Goal: Task Accomplishment & Management: Manage account settings

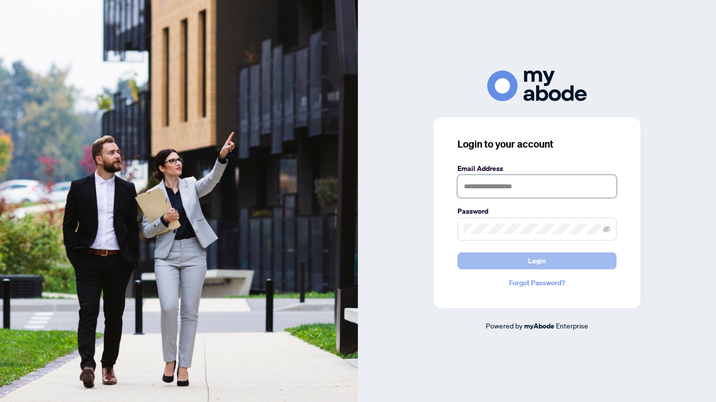
type input "**********"
click at [519, 262] on button "Login" at bounding box center [536, 261] width 159 height 17
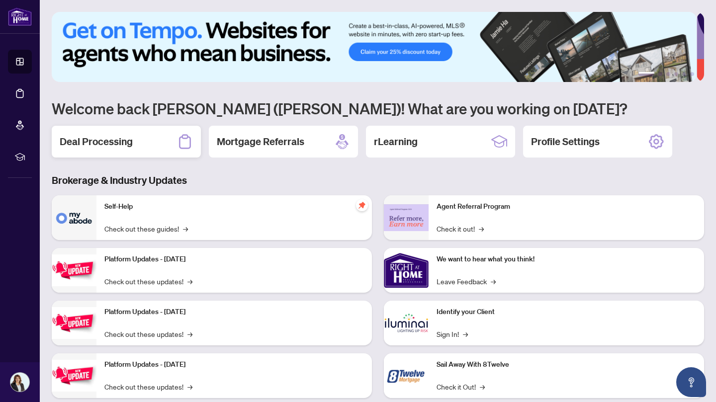
click at [185, 139] on icon at bounding box center [185, 142] width 16 height 16
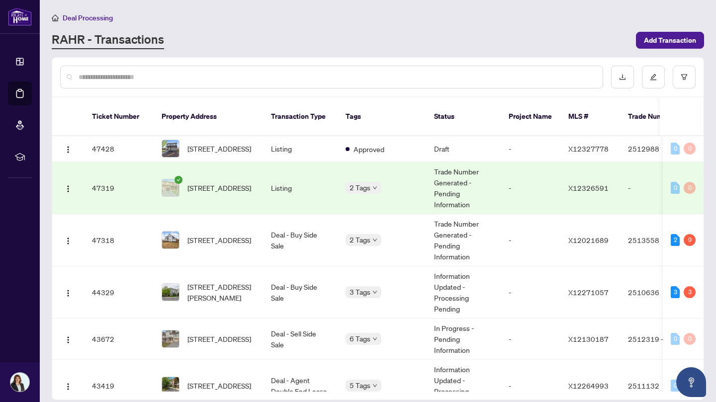
scroll to position [252, 0]
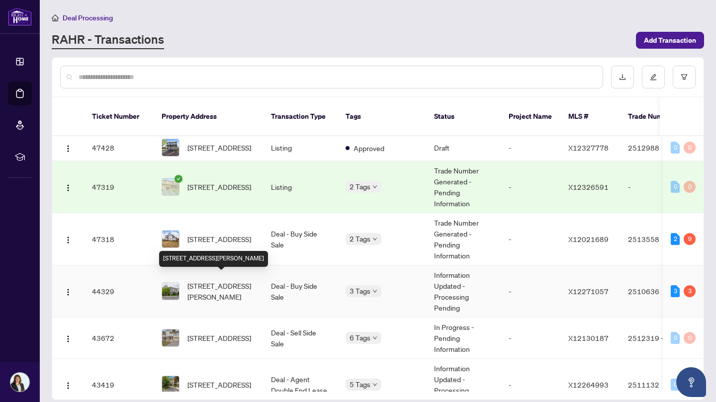
click at [243, 283] on span "[STREET_ADDRESS][PERSON_NAME]" at bounding box center [221, 291] width 68 height 22
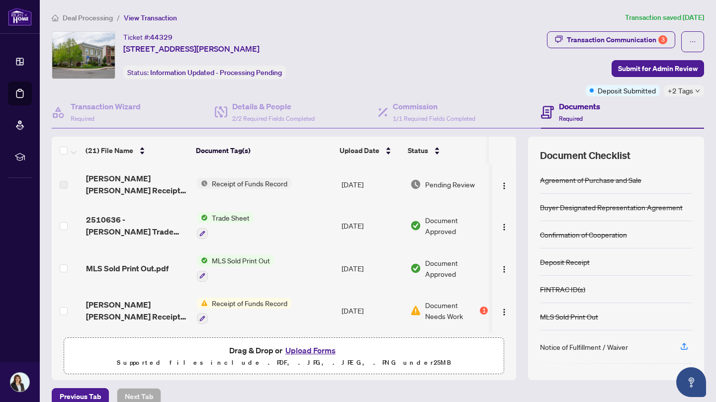
click at [494, 169] on td at bounding box center [504, 185] width 24 height 40
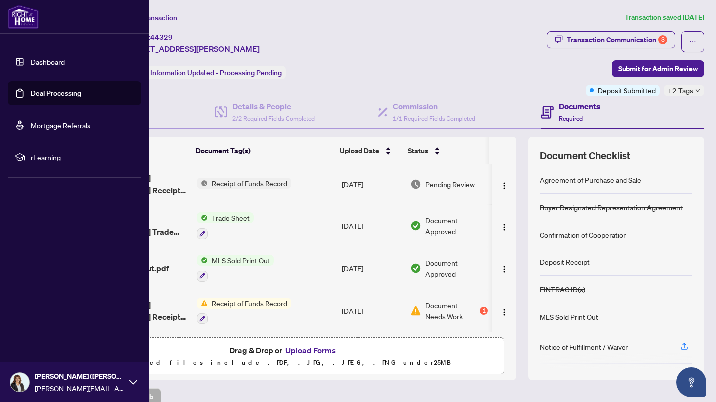
click at [41, 92] on link "Deal Processing" at bounding box center [56, 93] width 50 height 9
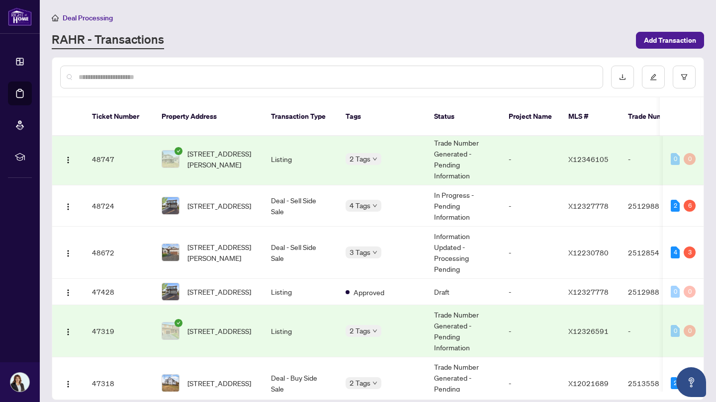
scroll to position [110, 0]
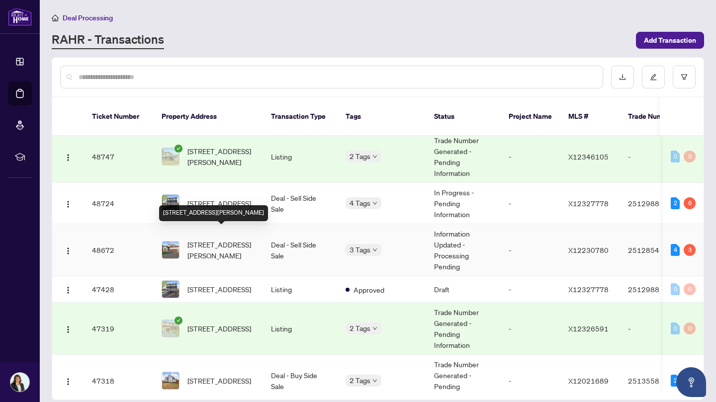
click at [210, 239] on span "[STREET_ADDRESS][PERSON_NAME]" at bounding box center [221, 250] width 68 height 22
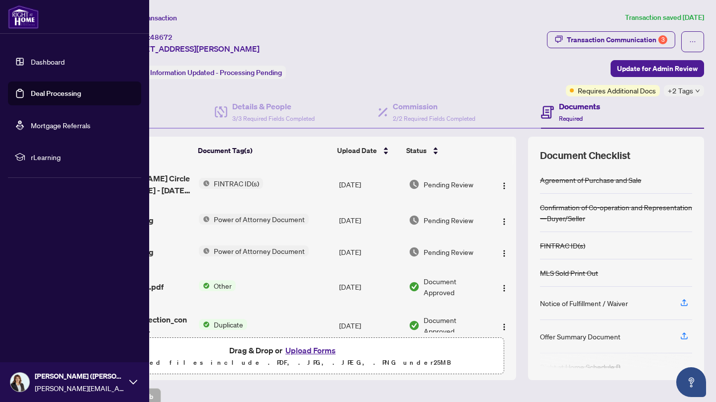
click at [41, 90] on link "Deal Processing" at bounding box center [56, 93] width 50 height 9
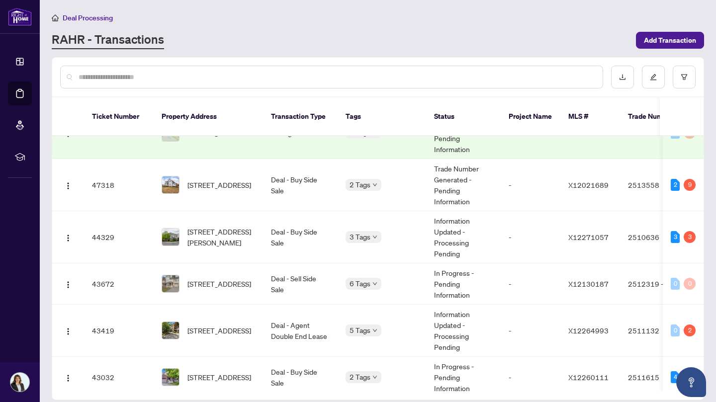
scroll to position [307, 0]
click at [197, 277] on span "[STREET_ADDRESS]" at bounding box center [219, 282] width 64 height 11
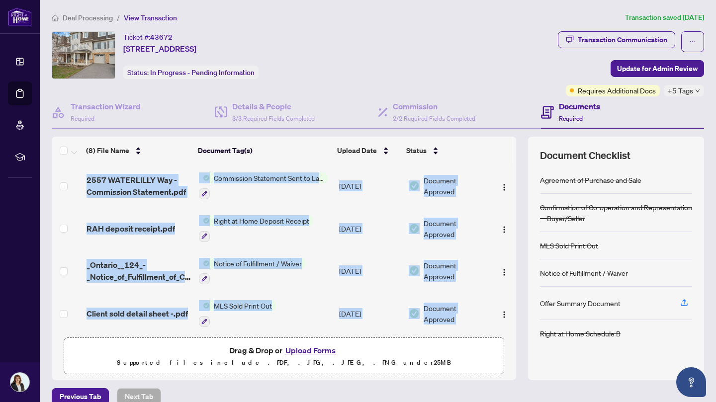
drag, startPoint x: 509, startPoint y: 190, endPoint x: 497, endPoint y: 293, distance: 103.5
click at [497, 293] on div "(8) File Name Document Tag(s) Upload Date Status 2557 WATERLILLY Way - Commissi…" at bounding box center [378, 259] width 652 height 244
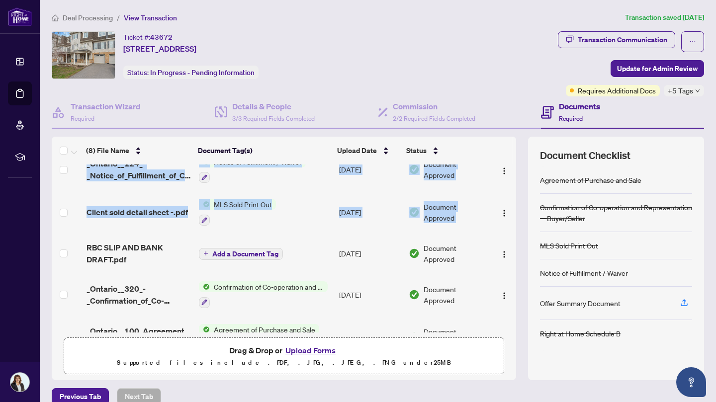
scroll to position [170, 0]
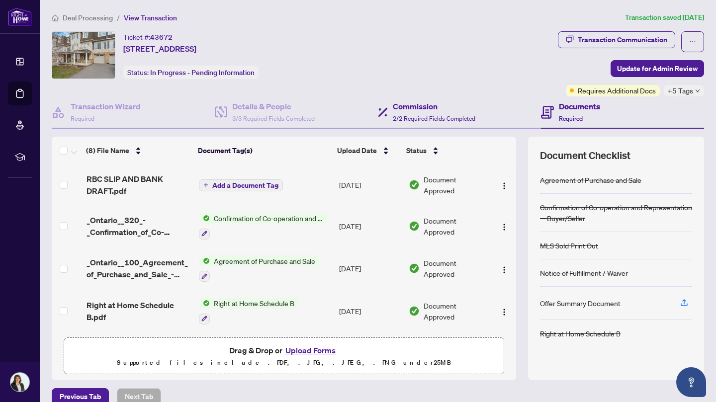
click at [474, 114] on div "Commission 2/2 Required Fields Completed" at bounding box center [459, 112] width 163 height 32
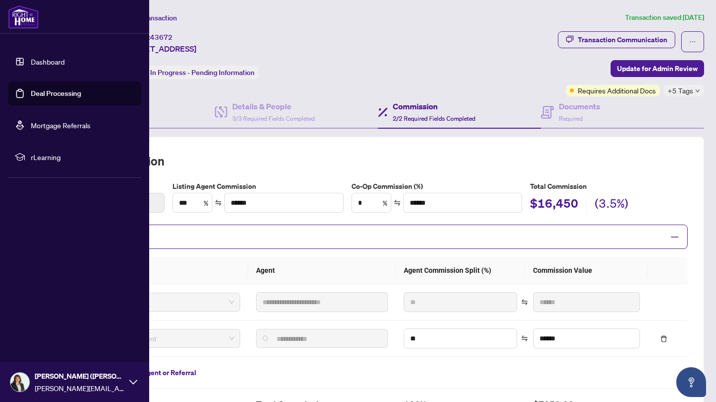
click at [3, 13] on div at bounding box center [74, 17] width 149 height 34
click at [43, 95] on link "Deal Processing" at bounding box center [56, 93] width 50 height 9
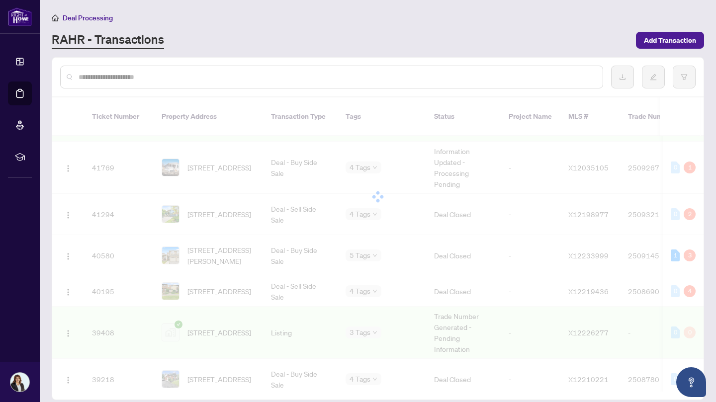
scroll to position [627, 0]
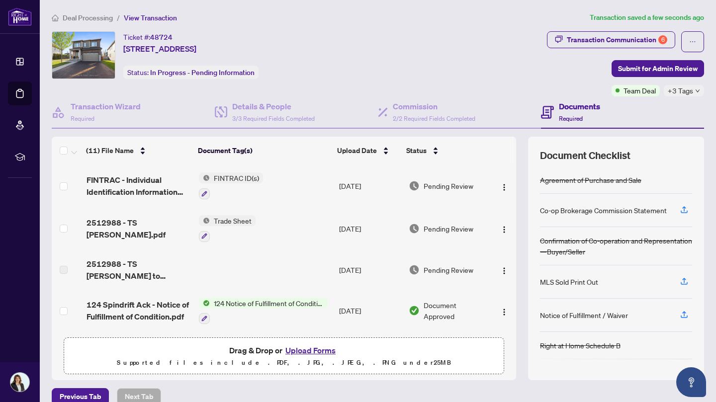
scroll to position [14, 0]
